Goal: Check status: Check status

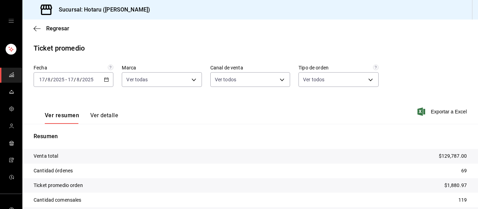
scroll to position [44, 0]
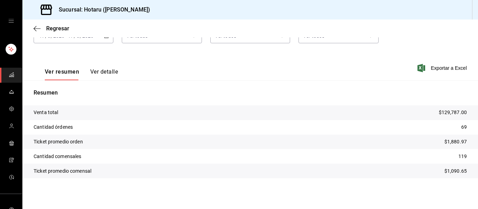
click at [11, 76] on rect "mailbox folders" at bounding box center [11, 77] width 1 height 2
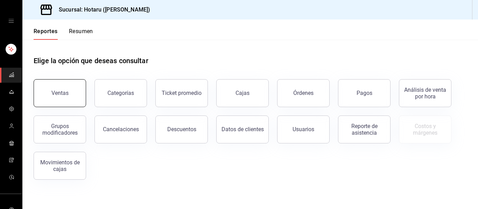
click at [82, 92] on button "Ventas" at bounding box center [60, 93] width 52 height 28
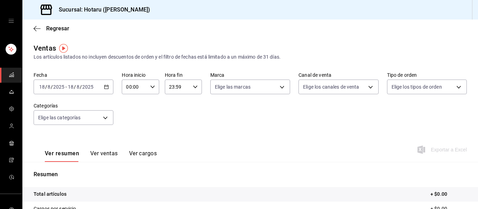
click at [106, 86] on icon "button" at bounding box center [106, 87] width 5 height 5
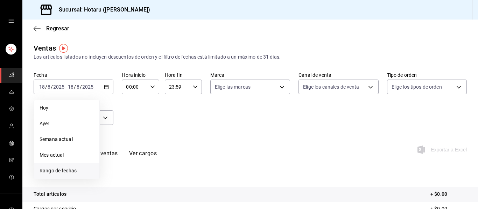
click at [69, 175] on li "Rango de fechas" at bounding box center [66, 171] width 65 height 16
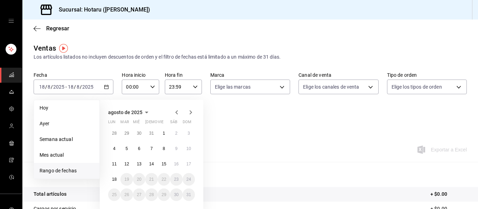
click at [176, 113] on icon "button" at bounding box center [176, 112] width 8 height 8
click at [127, 133] on abbr "1" at bounding box center [127, 133] width 2 height 5
click at [153, 193] on abbr "31" at bounding box center [151, 195] width 5 height 5
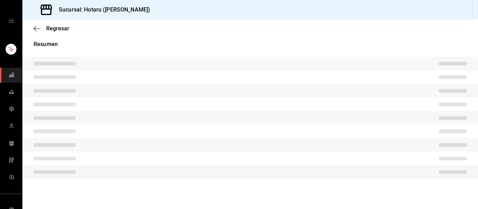
scroll to position [131, 0]
click at [225, 49] on div "Resumen" at bounding box center [249, 113] width 455 height 147
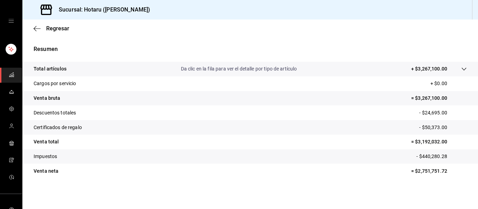
scroll to position [126, 0]
